Goal: Task Accomplishment & Management: Manage account settings

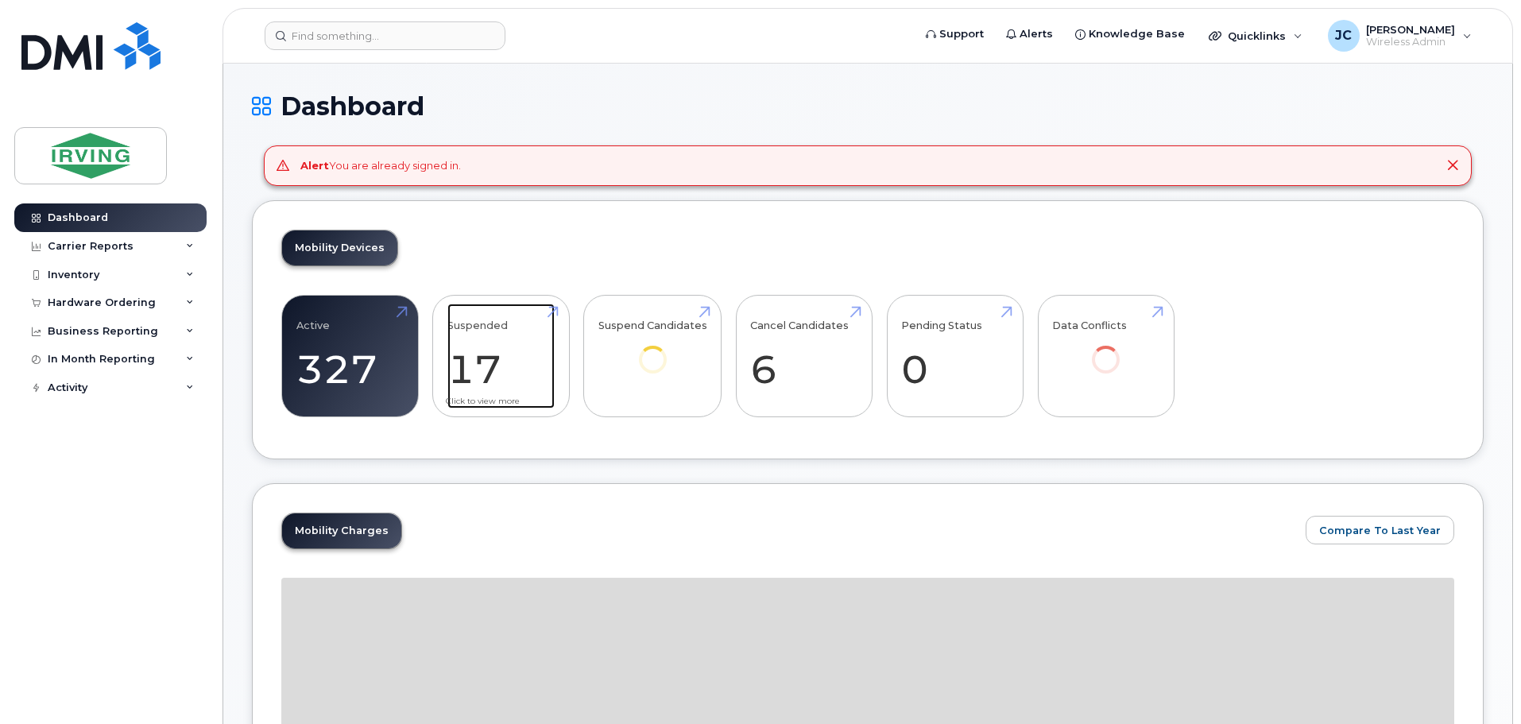
click at [473, 361] on link "Suspended 17 -96%" at bounding box center [500, 356] width 107 height 105
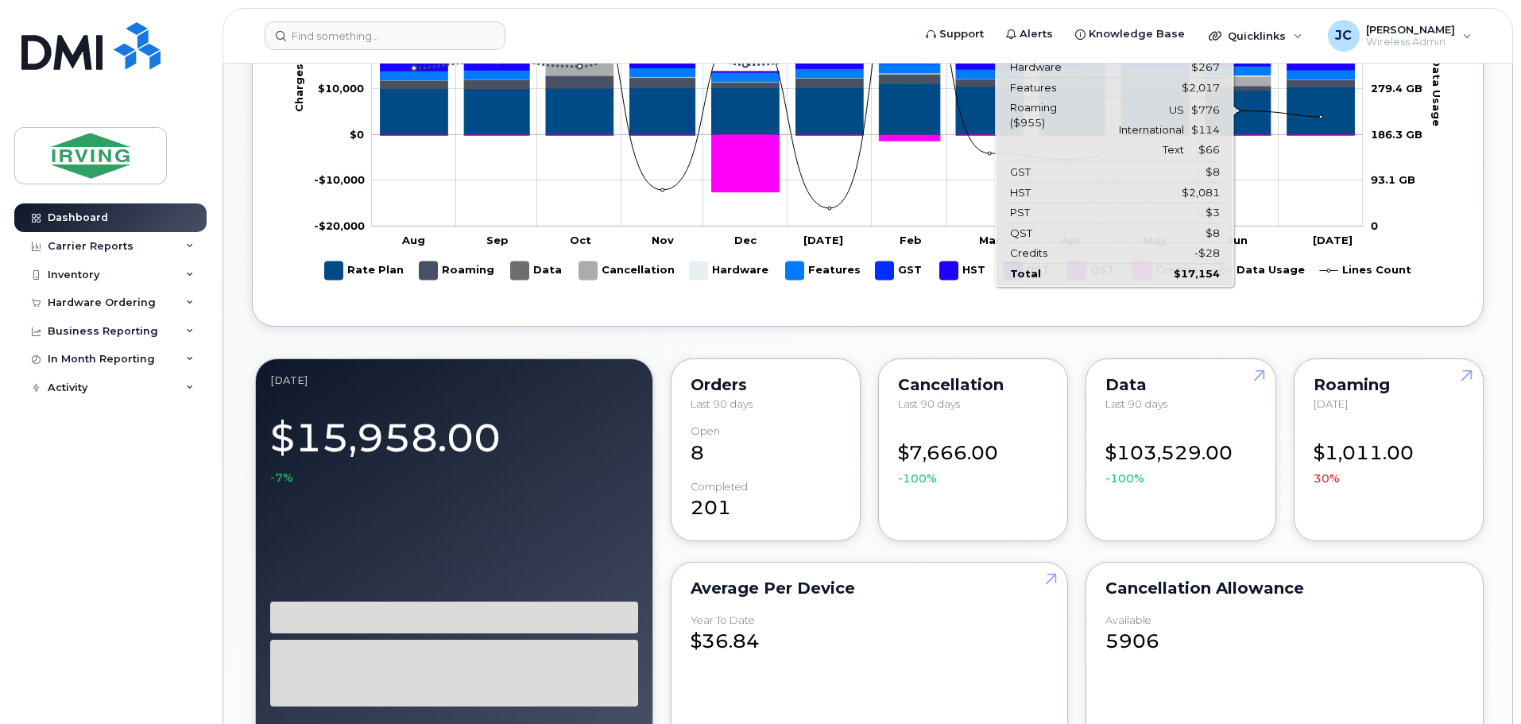
scroll to position [954, 0]
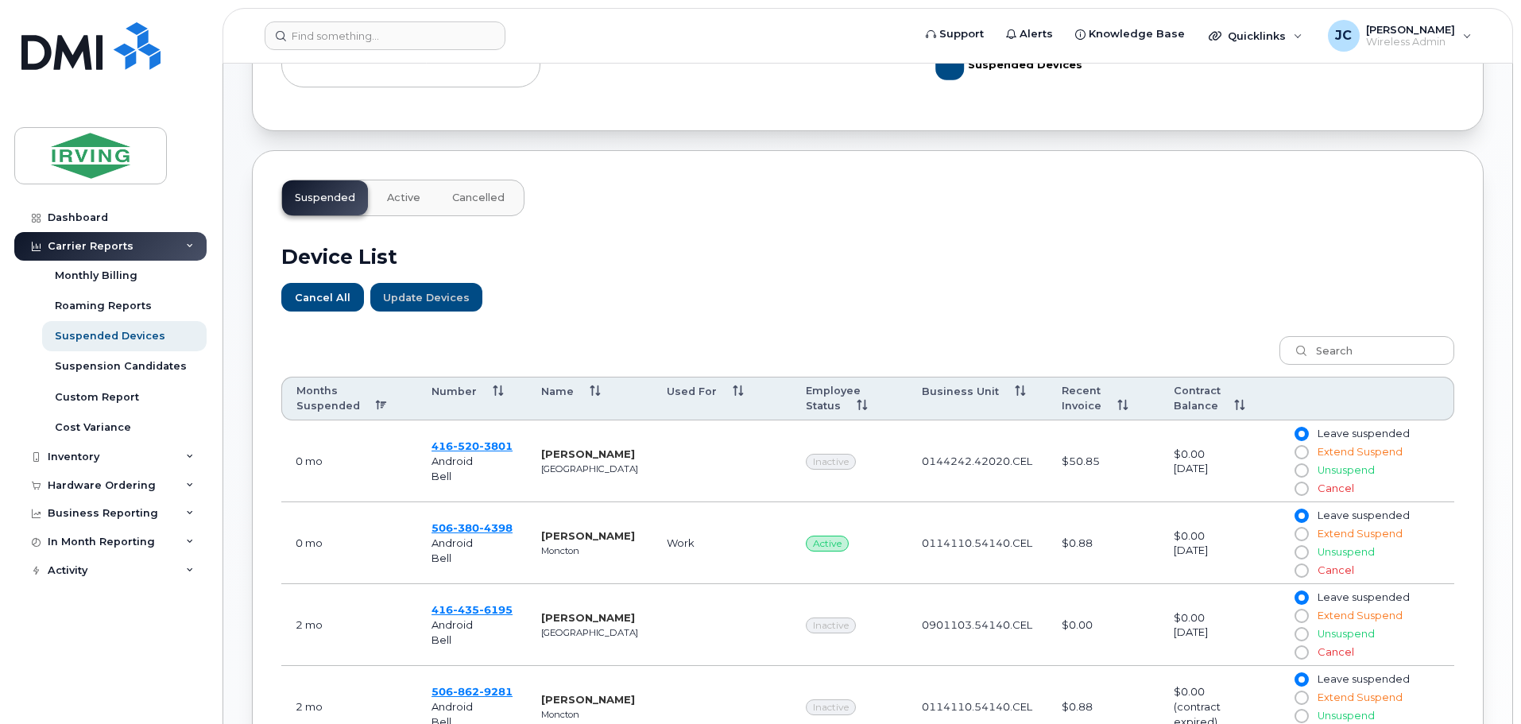
scroll to position [477, 0]
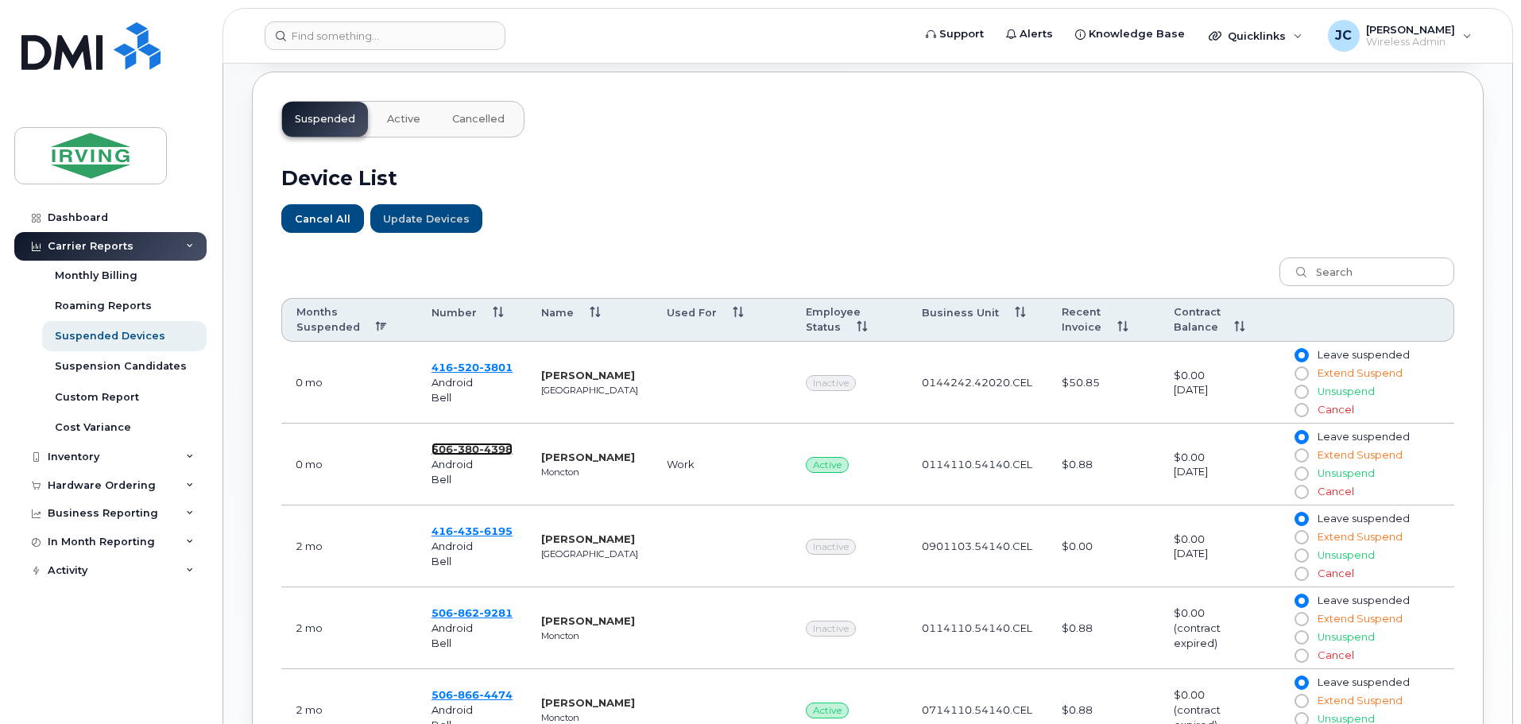
click at [465, 452] on span "380" at bounding box center [466, 449] width 26 height 13
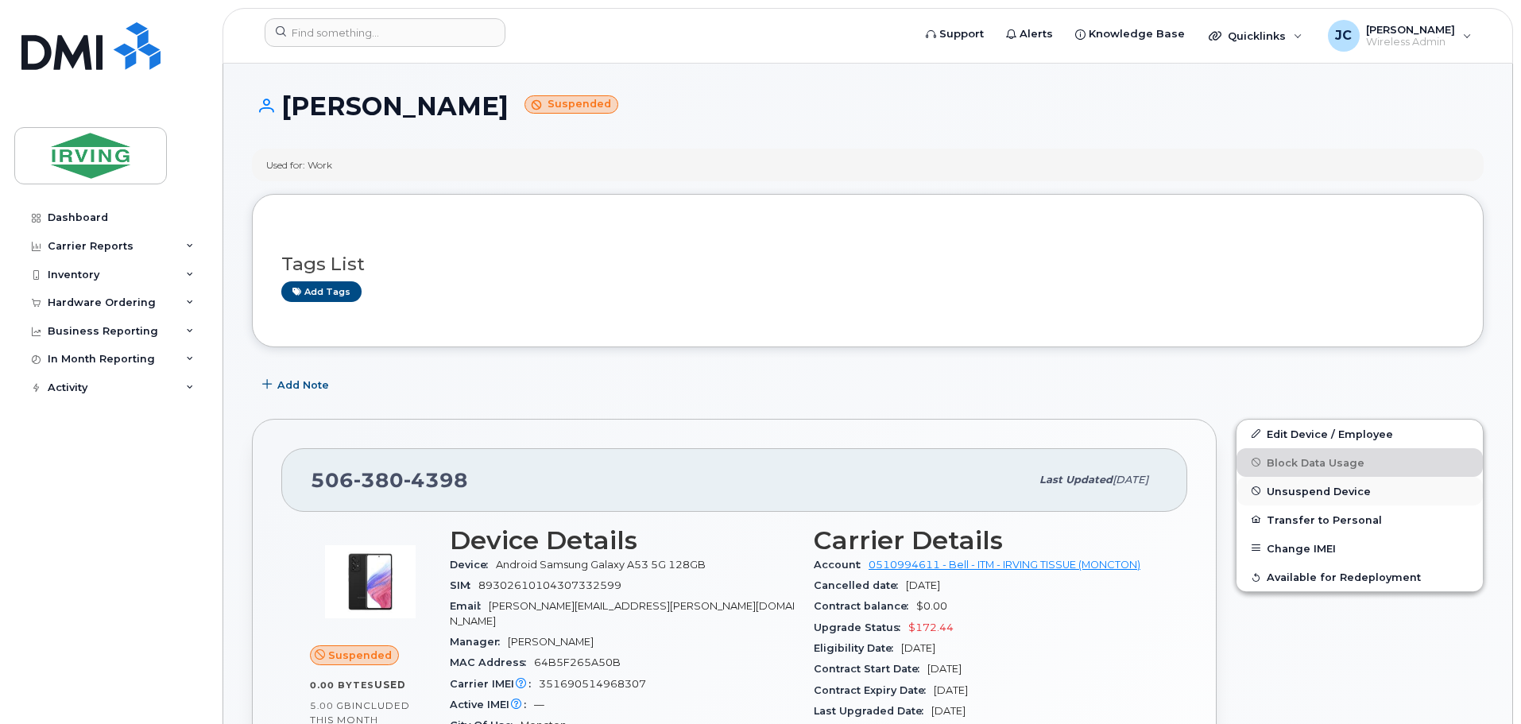
click at [1326, 490] on span "Unsuspend Device" at bounding box center [1319, 491] width 104 height 12
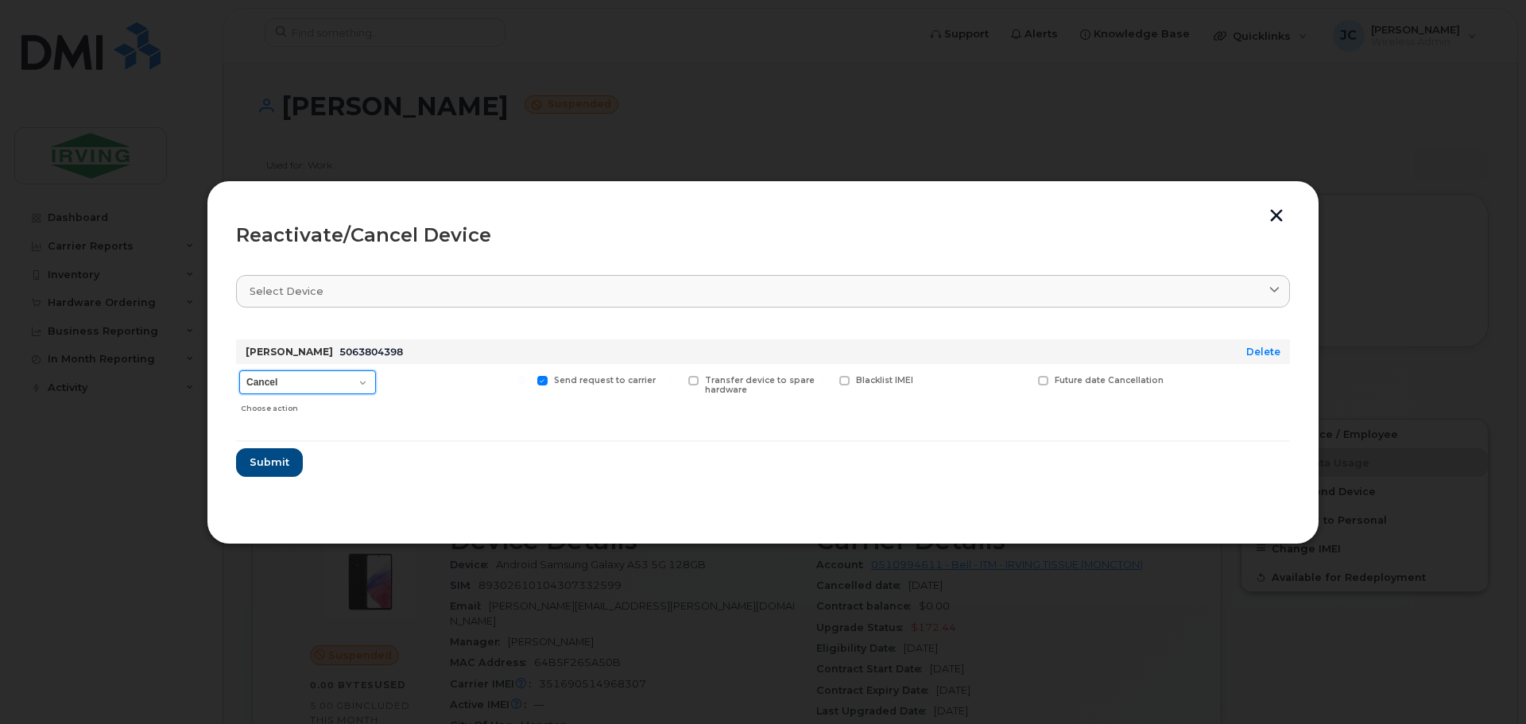
click at [367, 380] on select "Cancel Suspend - Extend Suspension Reactivate" at bounding box center [307, 382] width 137 height 24
select select "[object Object]"
click at [239, 370] on select "Cancel Suspend - Extend Suspension Reactivate" at bounding box center [307, 382] width 137 height 24
click at [266, 466] on span "Submit" at bounding box center [269, 462] width 40 height 15
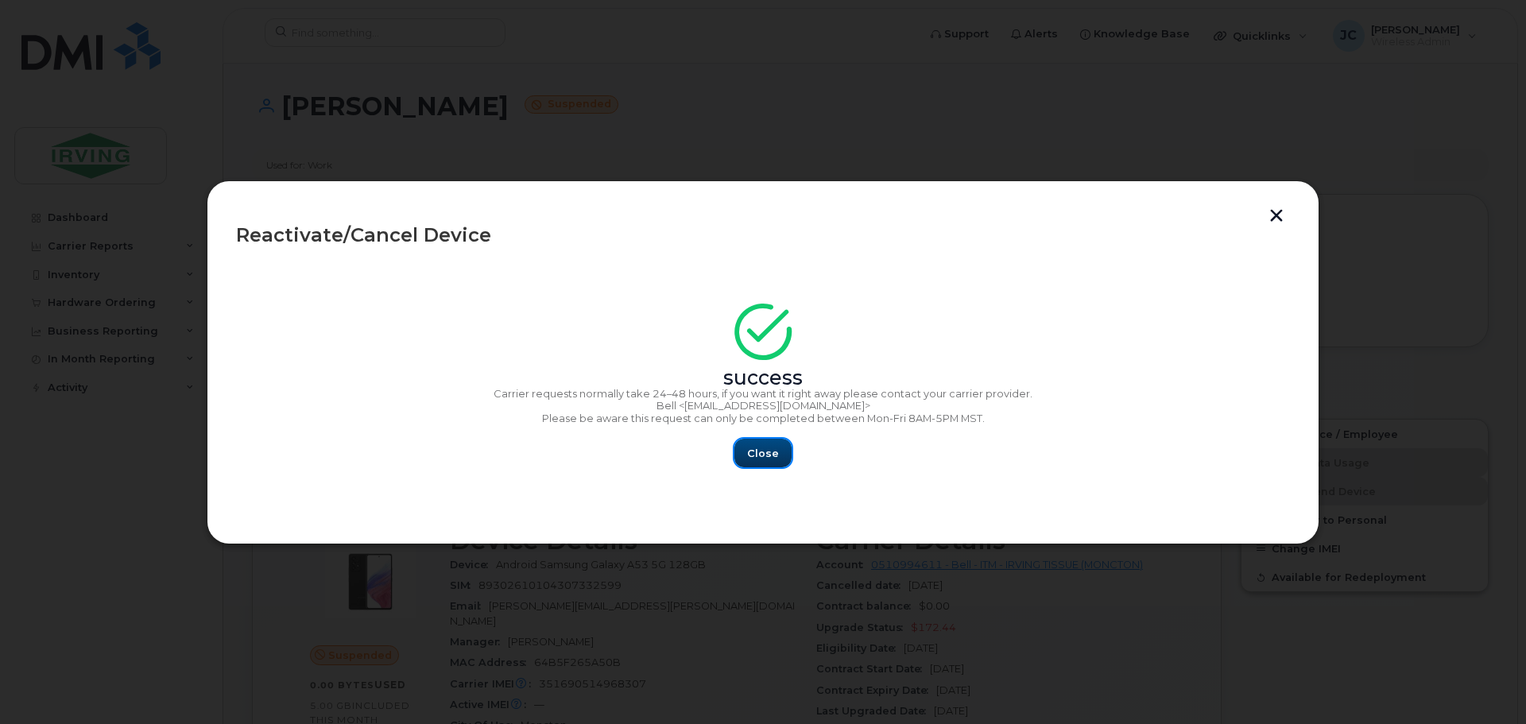
drag, startPoint x: 776, startPoint y: 454, endPoint x: 686, endPoint y: 454, distance: 90.6
click at [775, 454] on span "Close" at bounding box center [763, 453] width 32 height 15
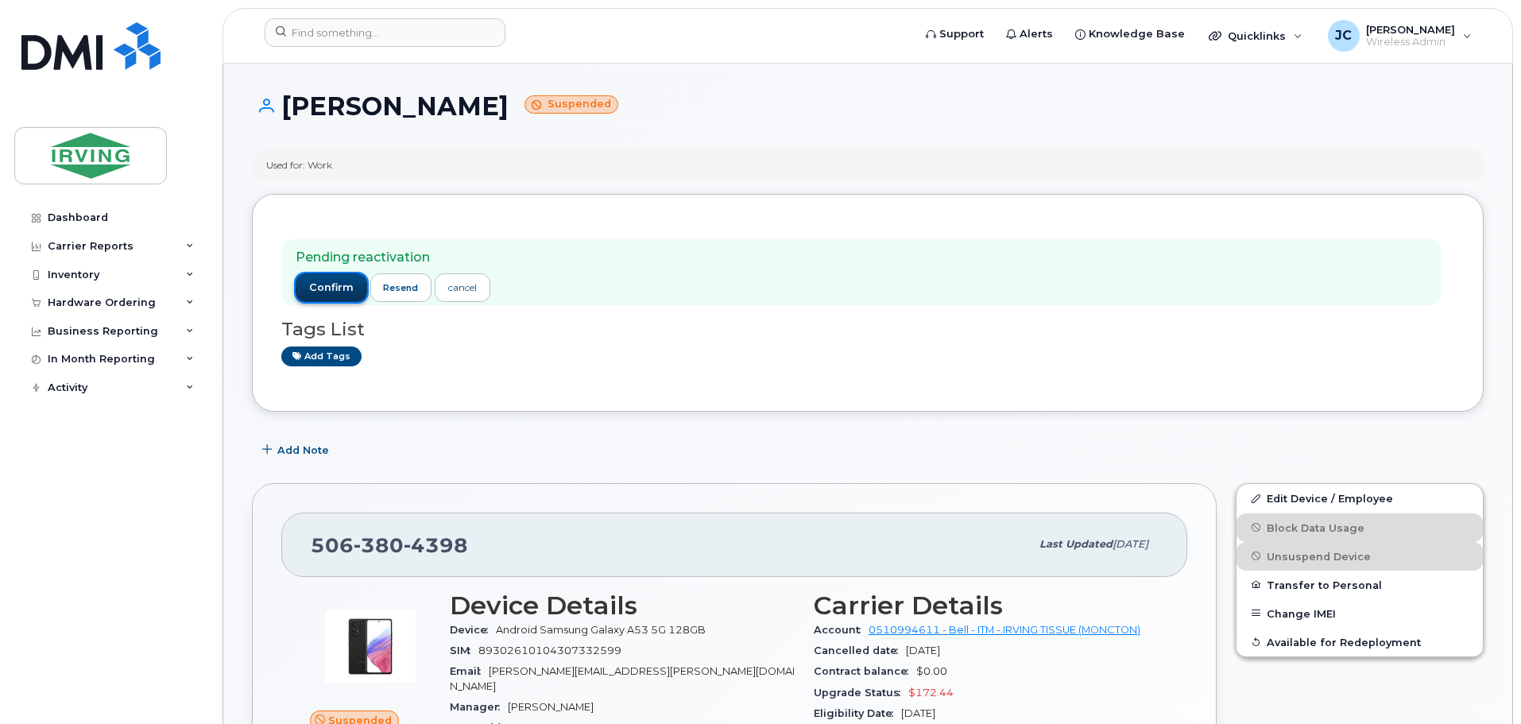
click at [333, 288] on span "confirm" at bounding box center [331, 288] width 45 height 14
